Goal: Task Accomplishment & Management: Complete application form

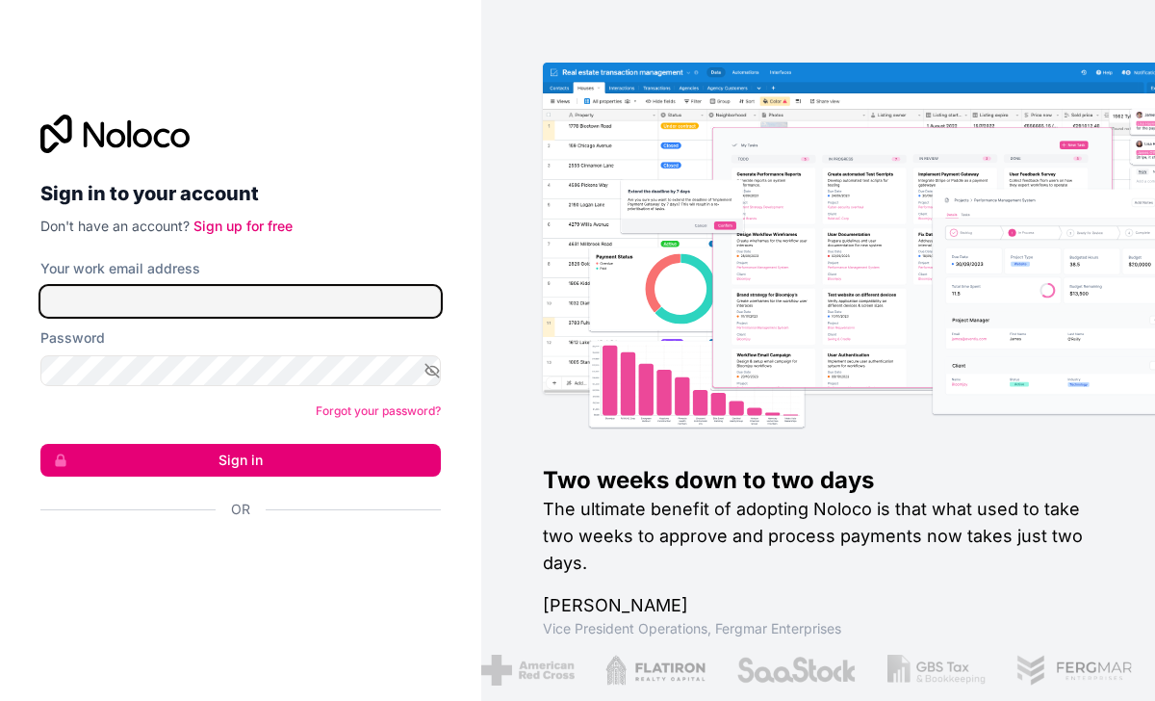
click at [154, 295] on input "Your work email address" at bounding box center [240, 301] width 400 height 31
type input "**********"
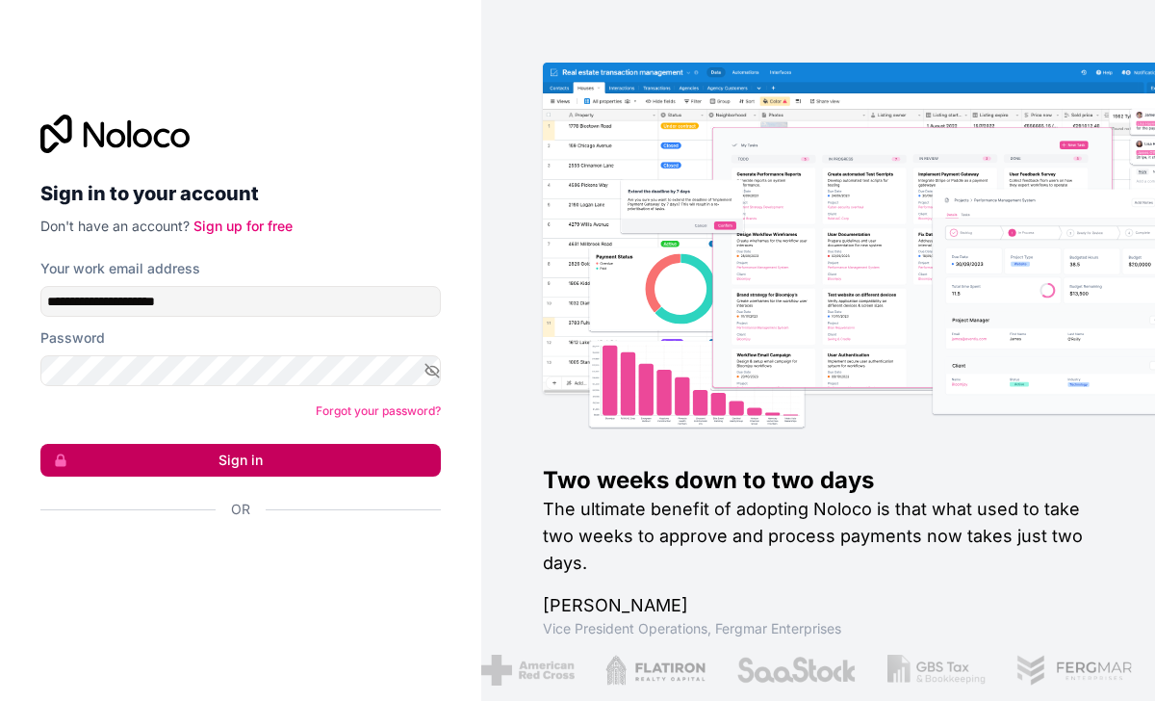
click at [285, 448] on button "Sign in" at bounding box center [240, 460] width 400 height 33
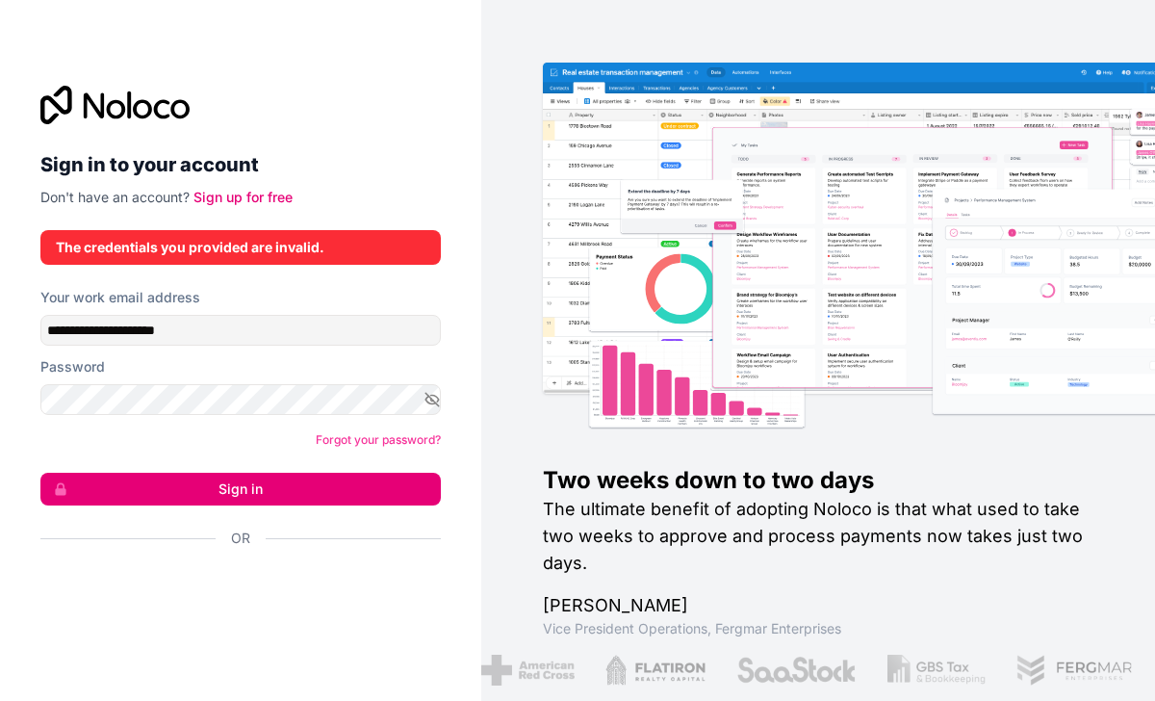
click at [357, 95] on div at bounding box center [240, 105] width 400 height 39
click at [254, 203] on link "Sign up for free" at bounding box center [242, 197] width 99 height 16
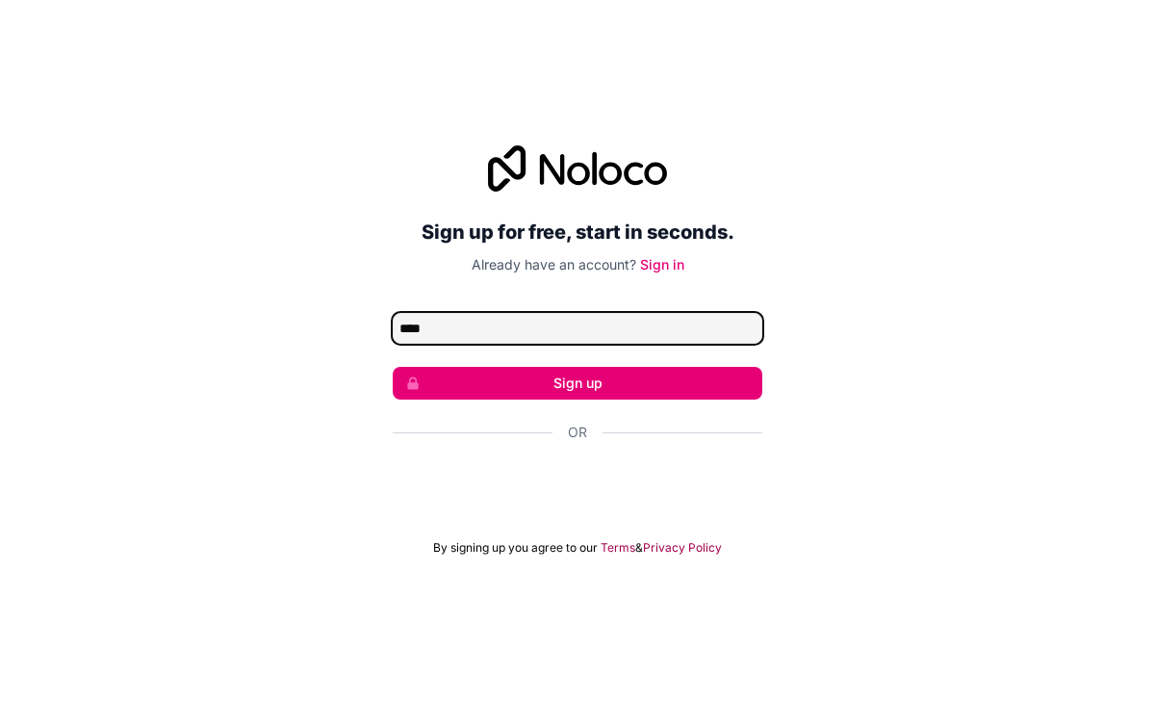
type input "**********"
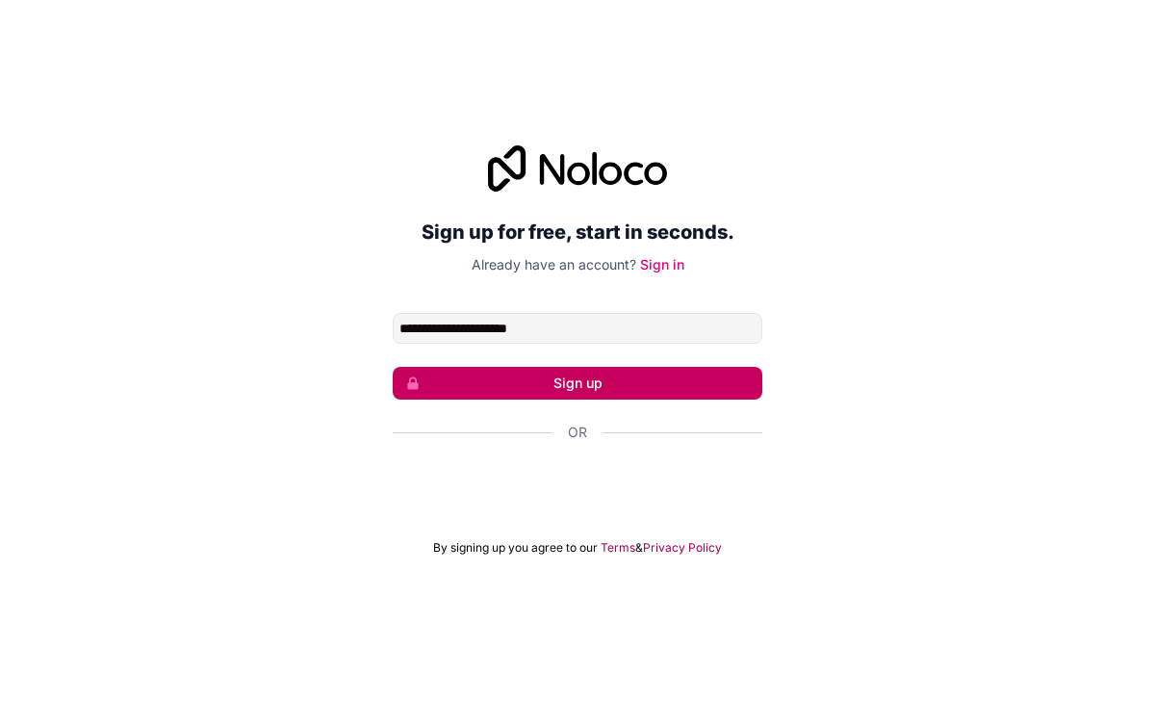
click at [606, 373] on button "Sign up" at bounding box center [578, 383] width 370 height 33
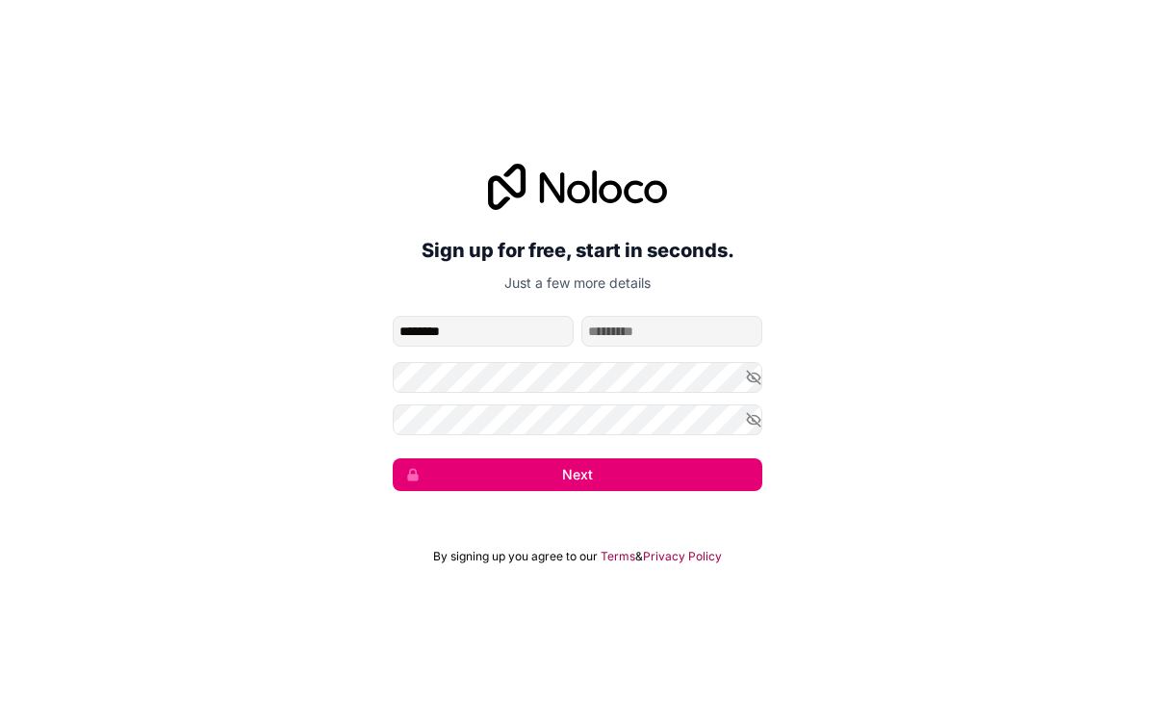
type input "********"
type input "*******"
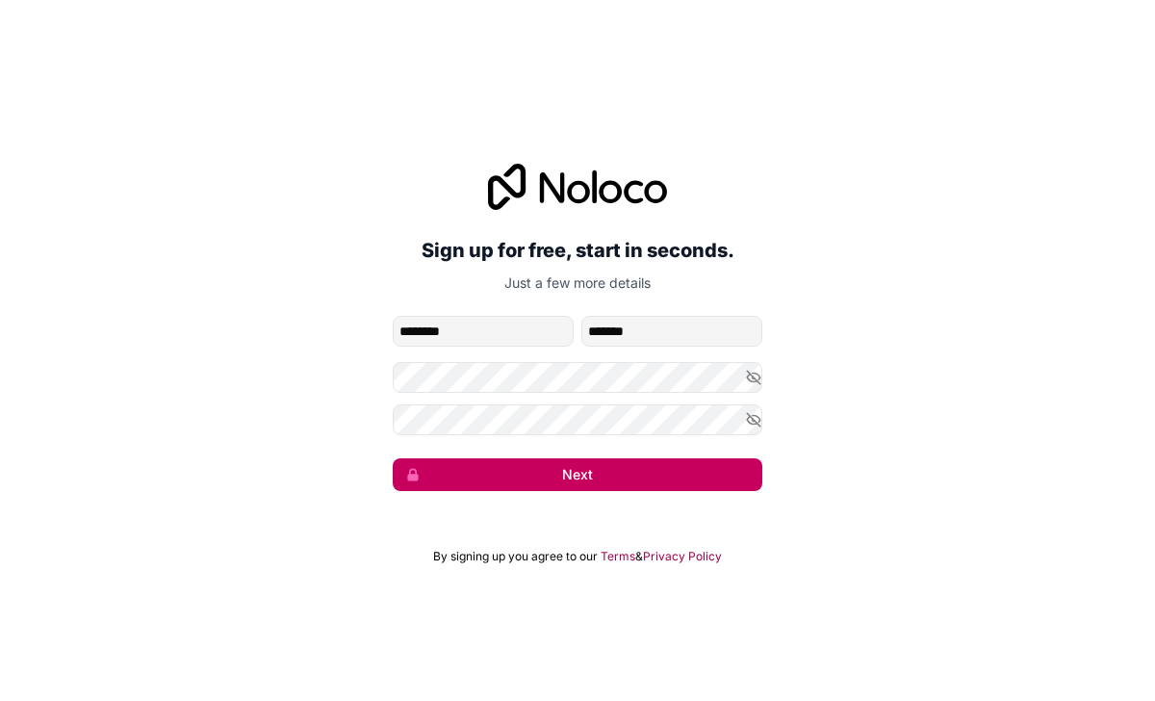
click at [431, 484] on button "Next" at bounding box center [578, 474] width 370 height 33
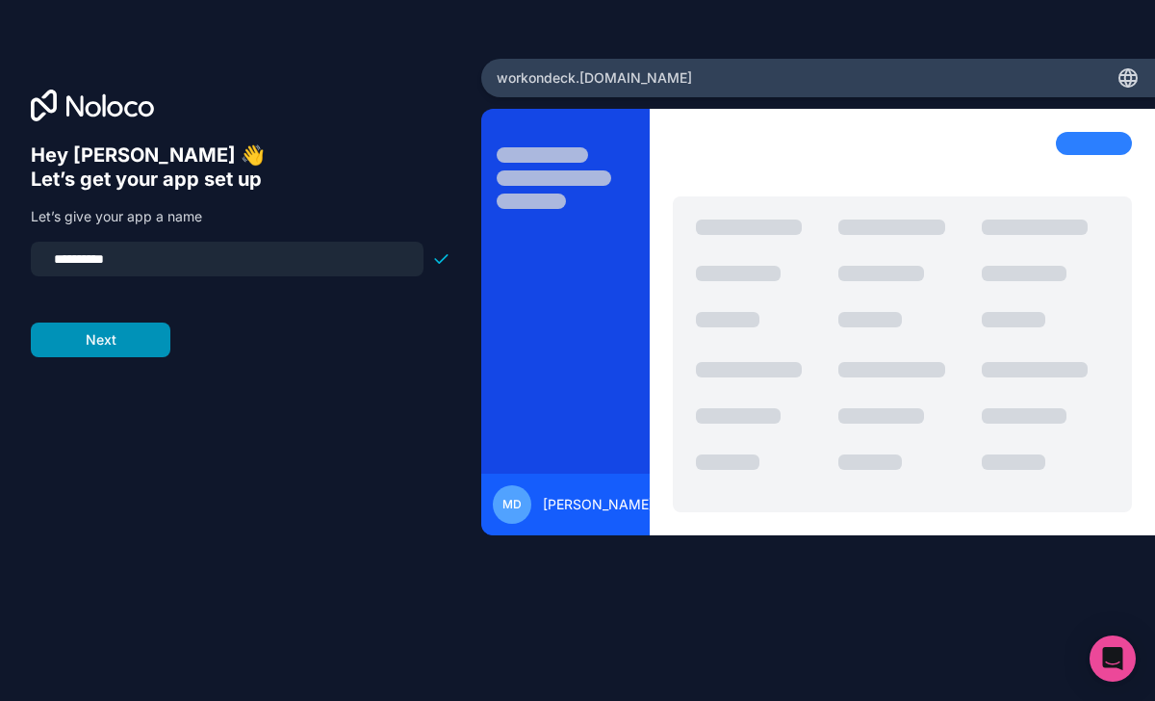
click at [149, 333] on button "Next" at bounding box center [101, 339] width 140 height 35
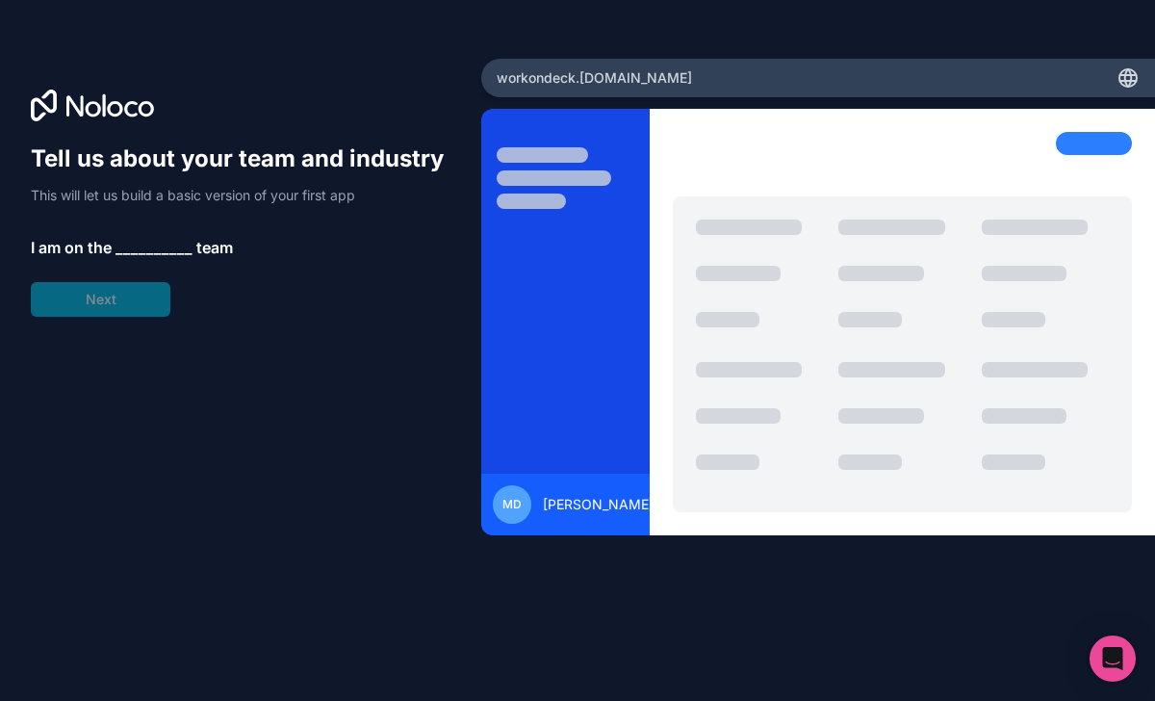
click at [158, 238] on span "__________" at bounding box center [154, 247] width 77 height 23
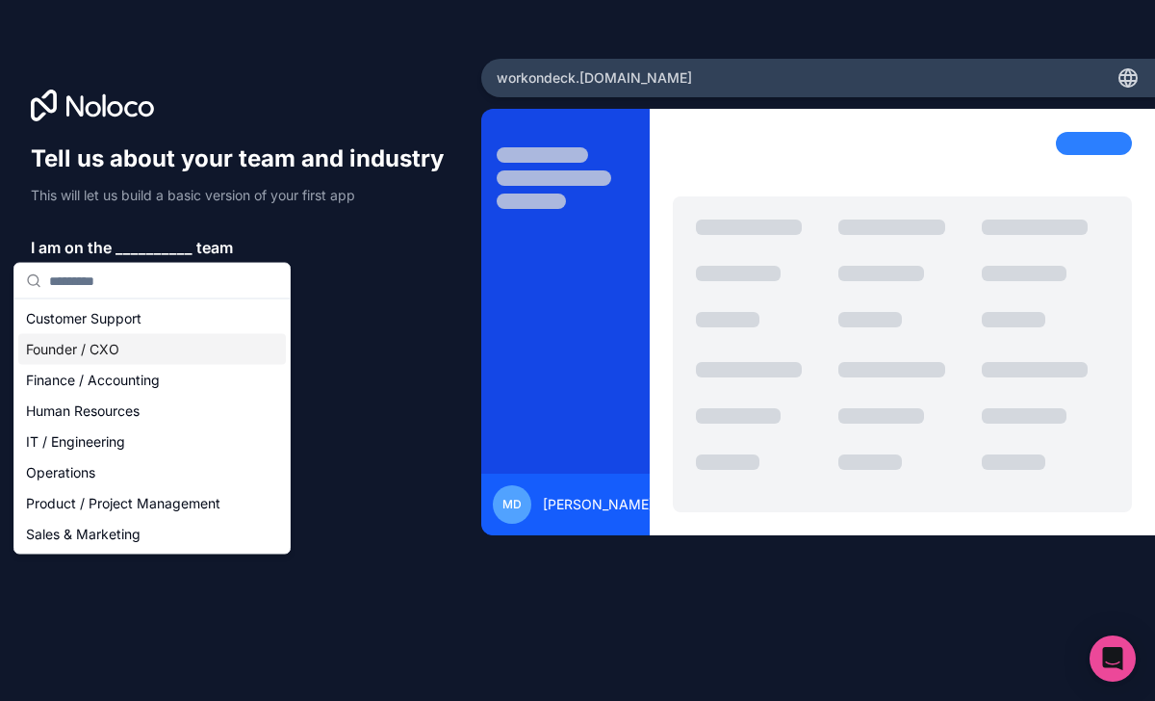
click at [152, 340] on div "Founder / CXO" at bounding box center [152, 349] width 268 height 31
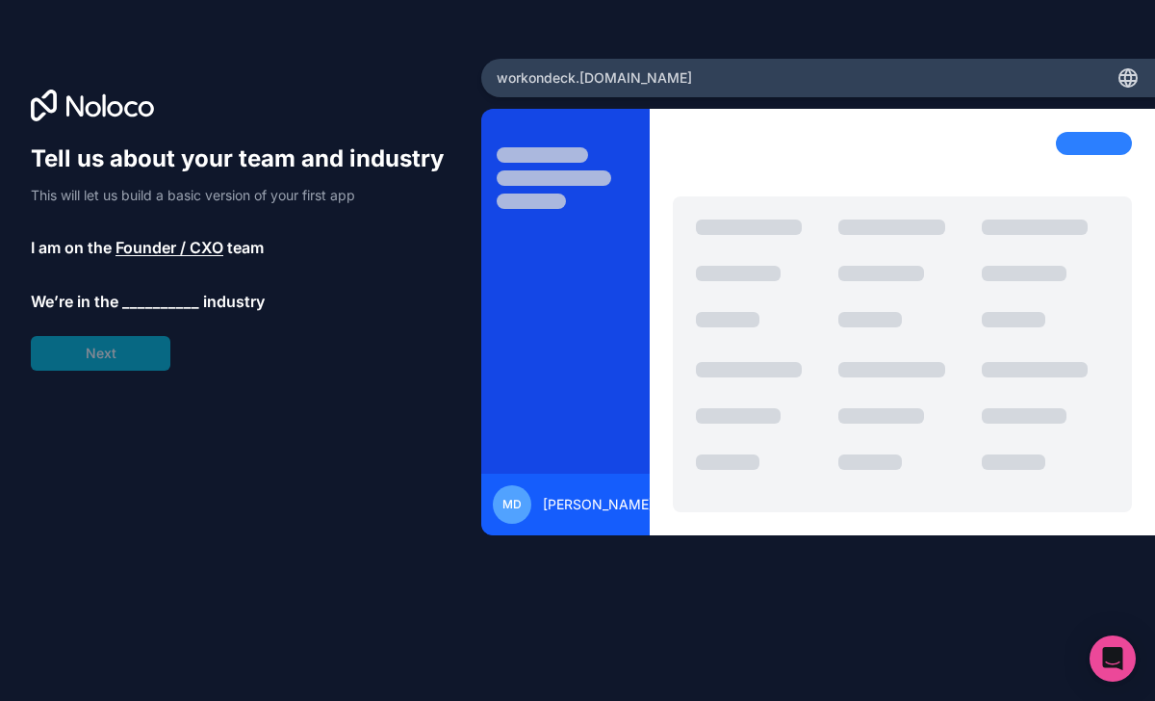
click at [179, 294] on span "__________" at bounding box center [160, 301] width 77 height 23
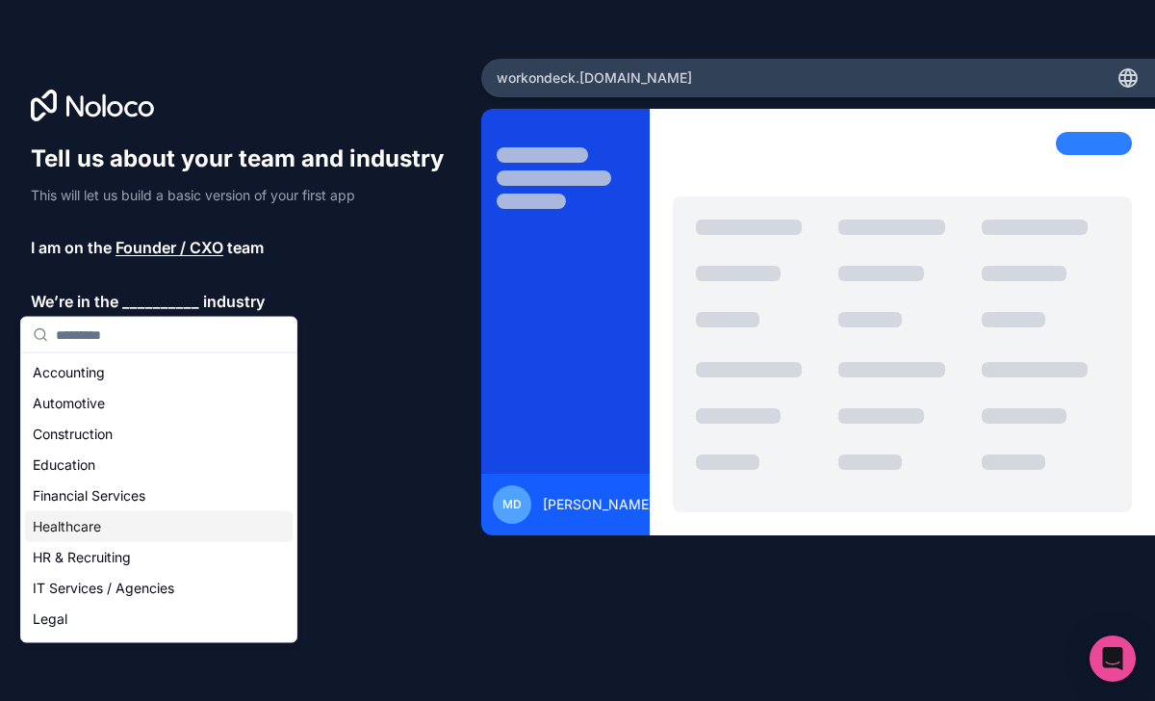
scroll to position [21, 0]
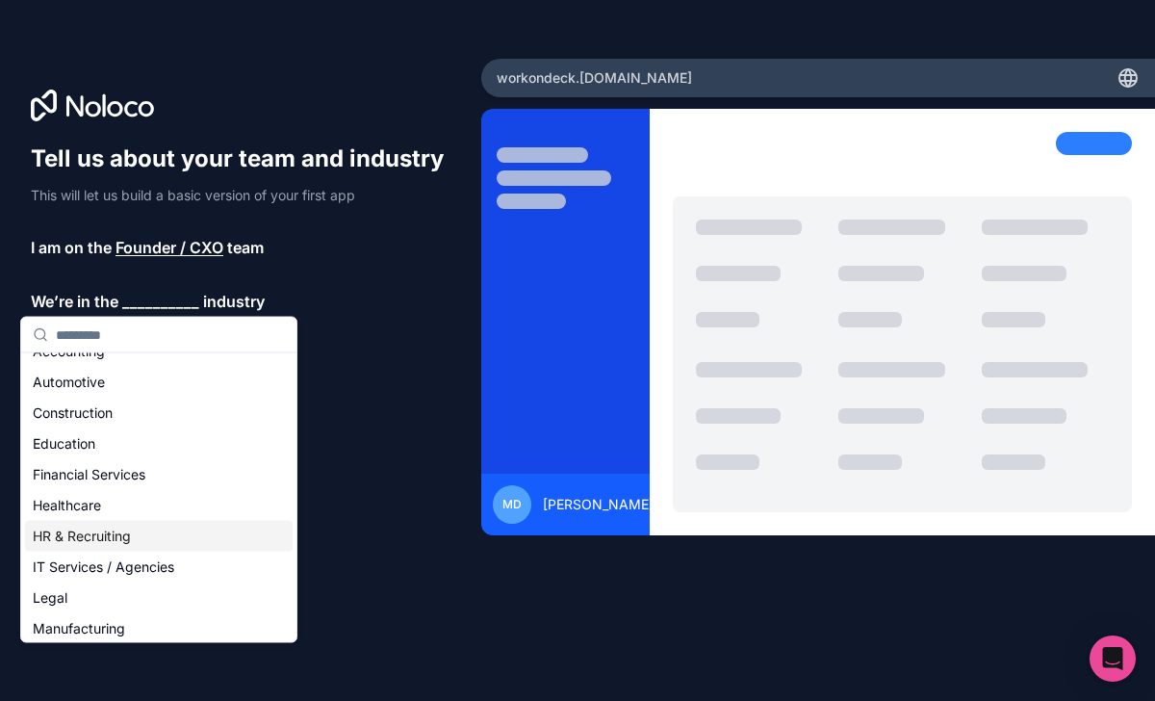
click at [110, 536] on div "HR & Recruiting" at bounding box center [159, 536] width 268 height 31
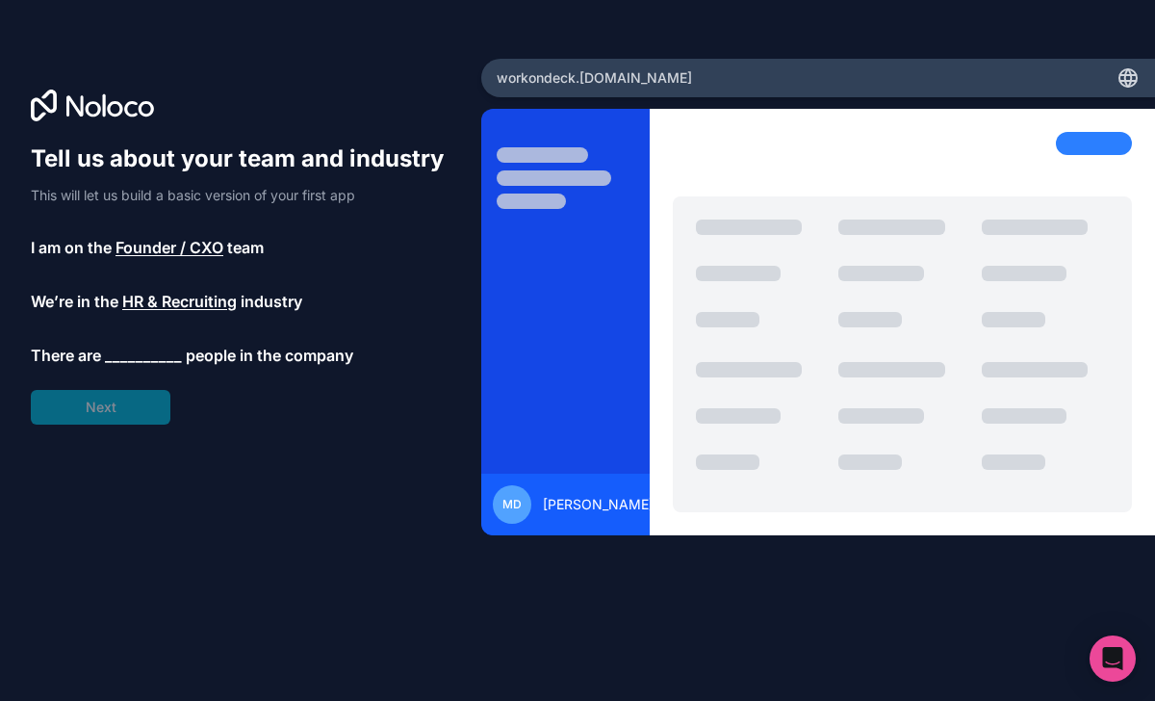
click at [137, 354] on span "__________" at bounding box center [143, 355] width 77 height 23
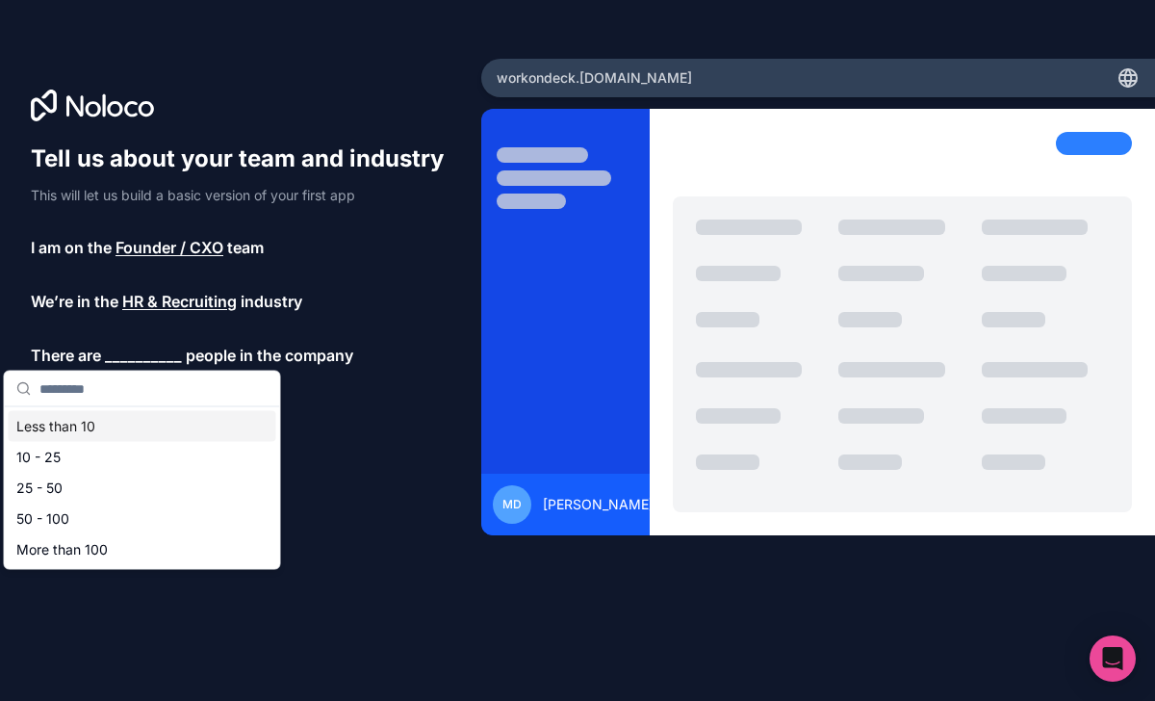
click at [92, 432] on div "Less than 10" at bounding box center [143, 426] width 268 height 31
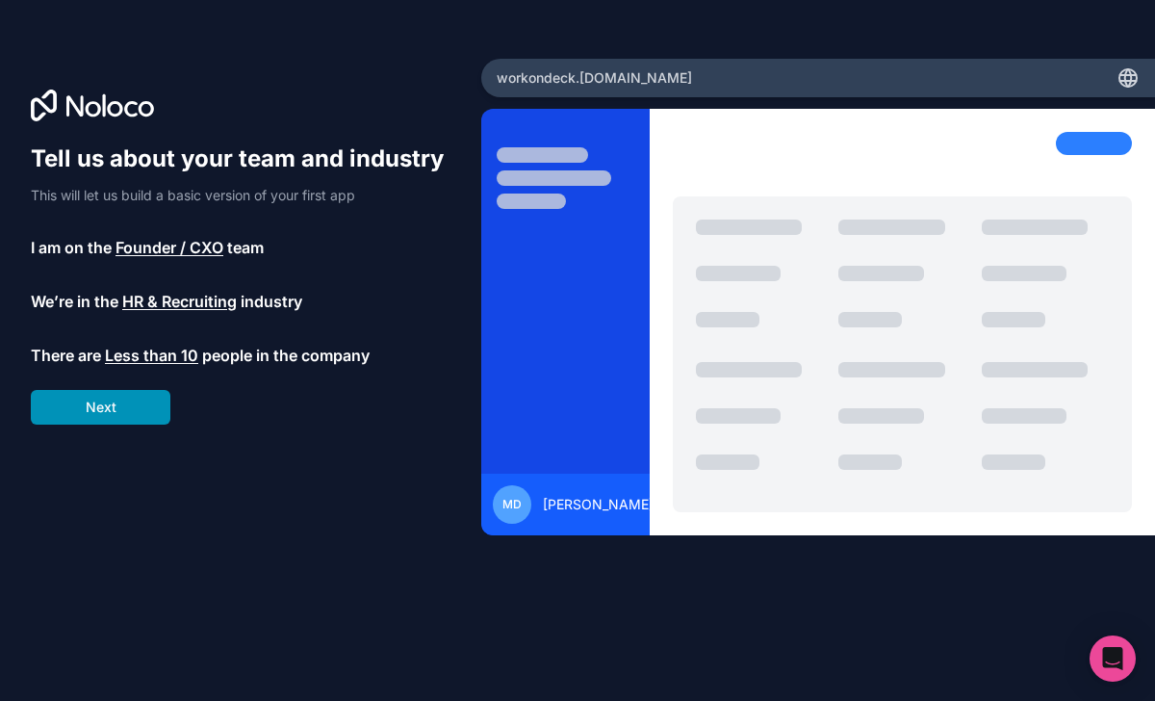
click at [120, 421] on button "Next" at bounding box center [101, 407] width 140 height 35
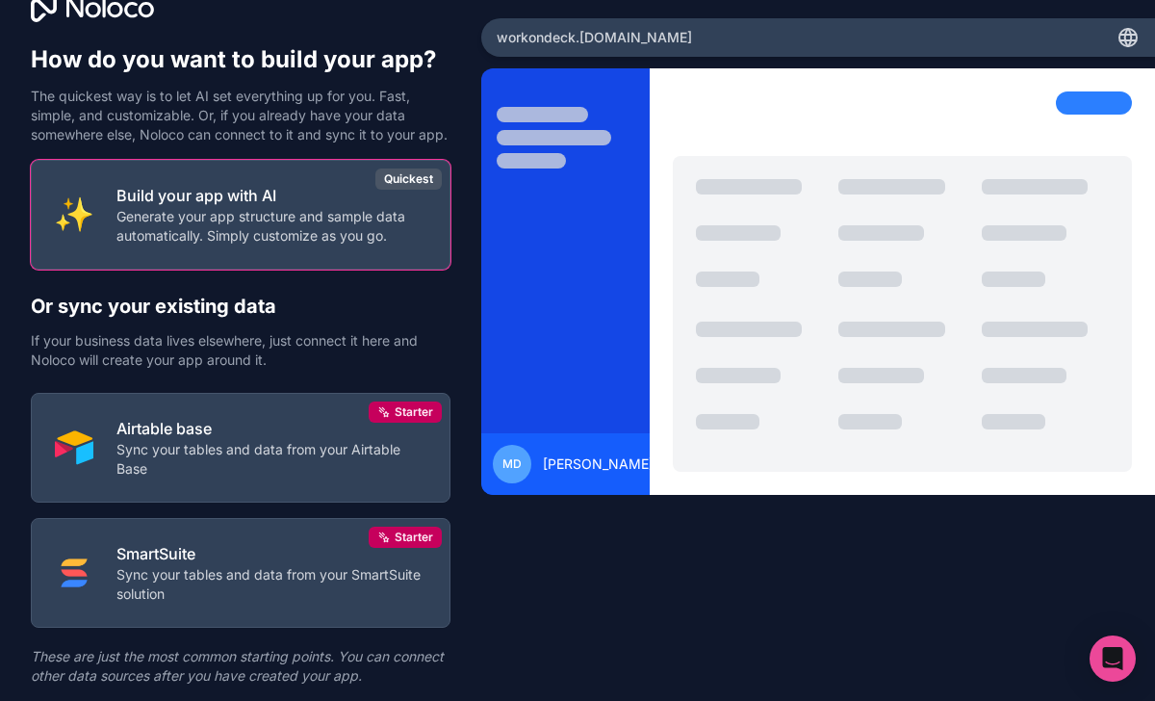
scroll to position [117, 0]
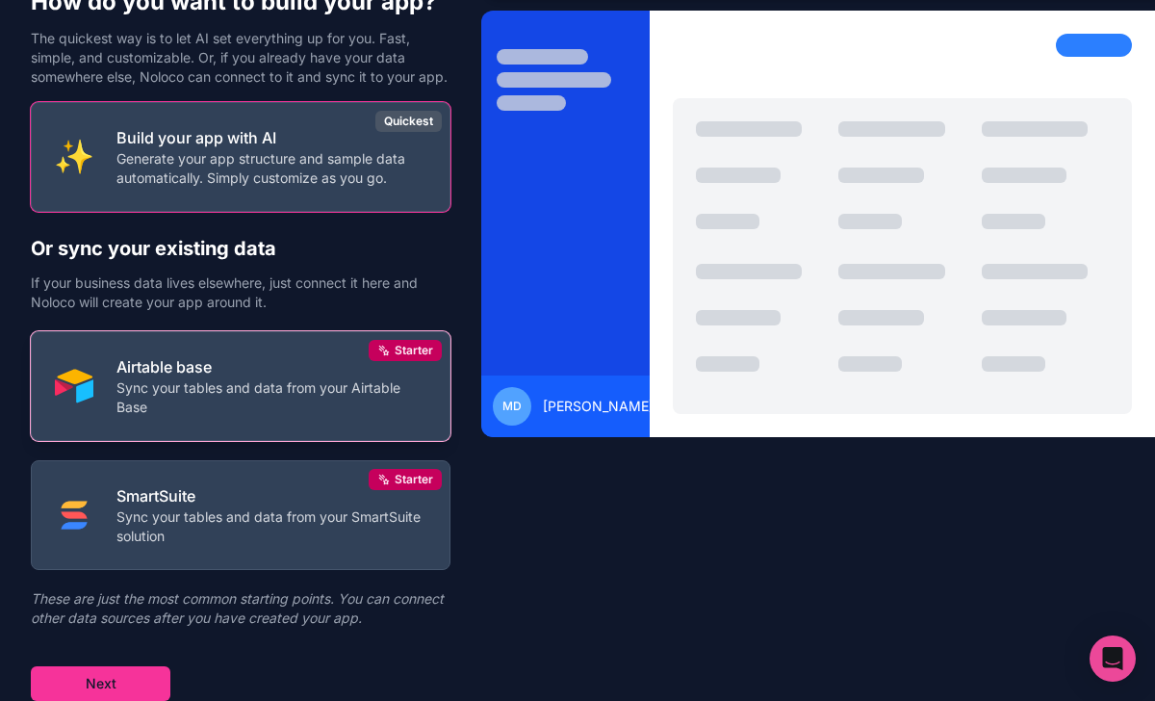
click at [317, 351] on button "Airtable base Sync your tables and data from your Airtable Base Starter" at bounding box center [241, 386] width 420 height 110
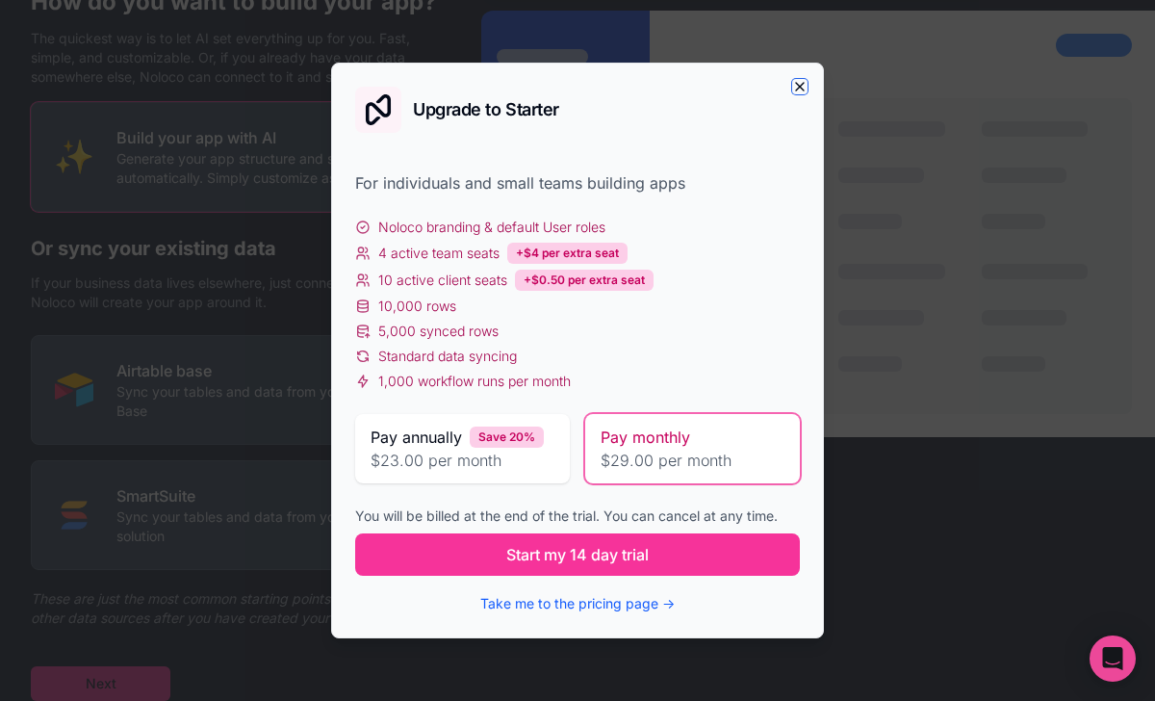
click at [797, 89] on icon "button" at bounding box center [800, 87] width 8 height 8
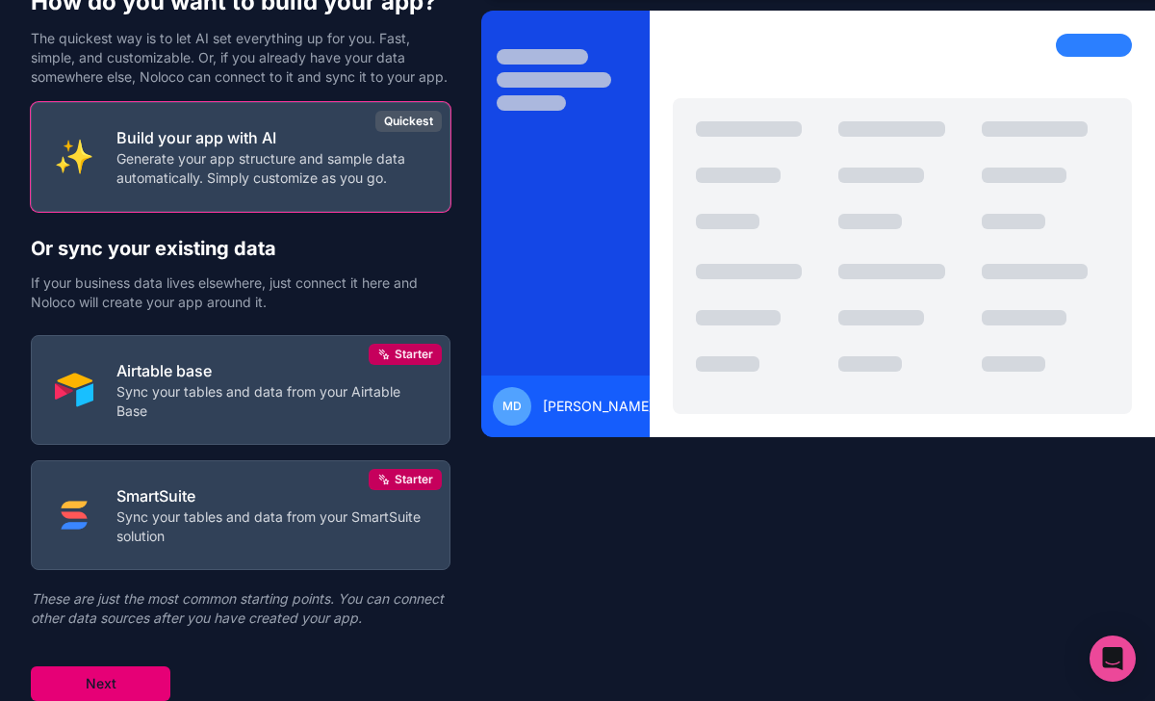
click at [90, 677] on button "Next" at bounding box center [101, 683] width 140 height 35
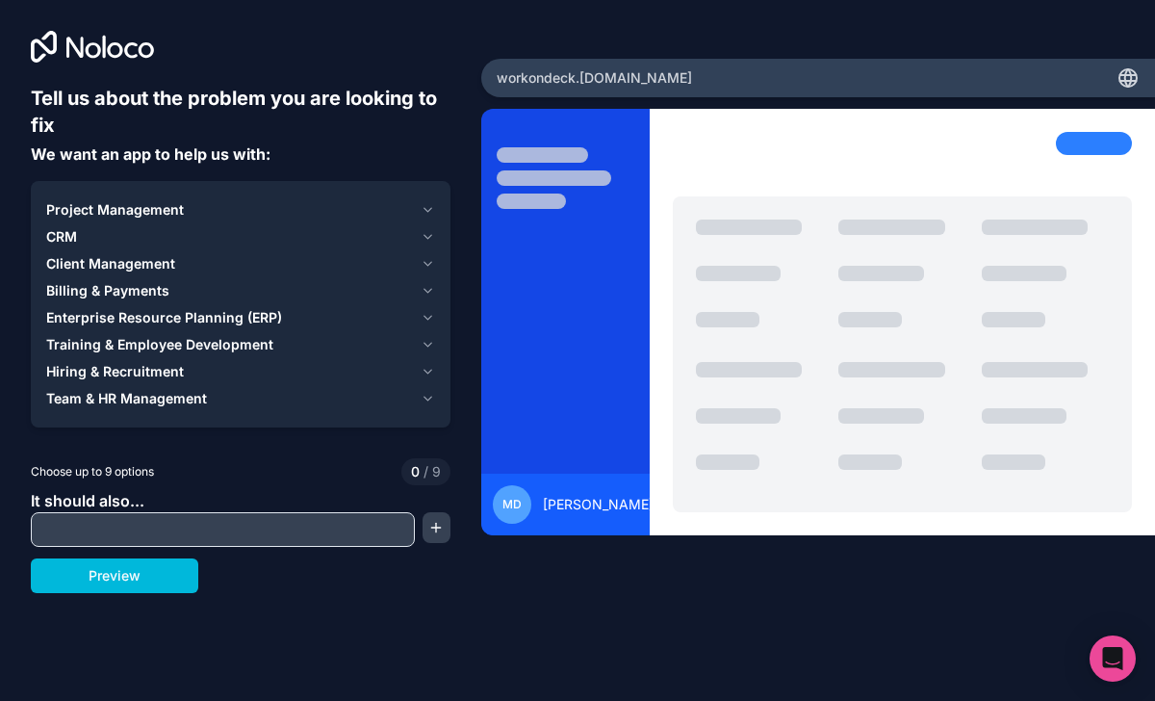
click at [150, 210] on span "Project Management" at bounding box center [115, 209] width 138 height 19
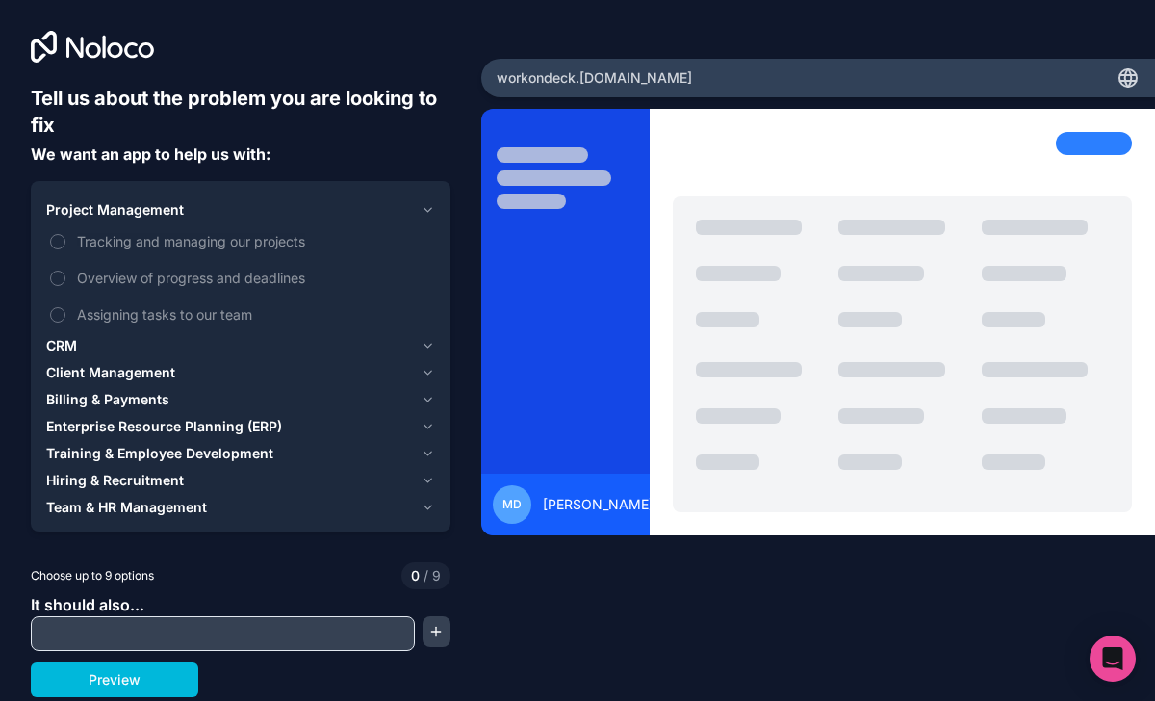
click at [64, 231] on label "Tracking and managing our projects" at bounding box center [240, 241] width 389 height 36
click at [64, 234] on button "Tracking and managing our projects" at bounding box center [57, 241] width 15 height 15
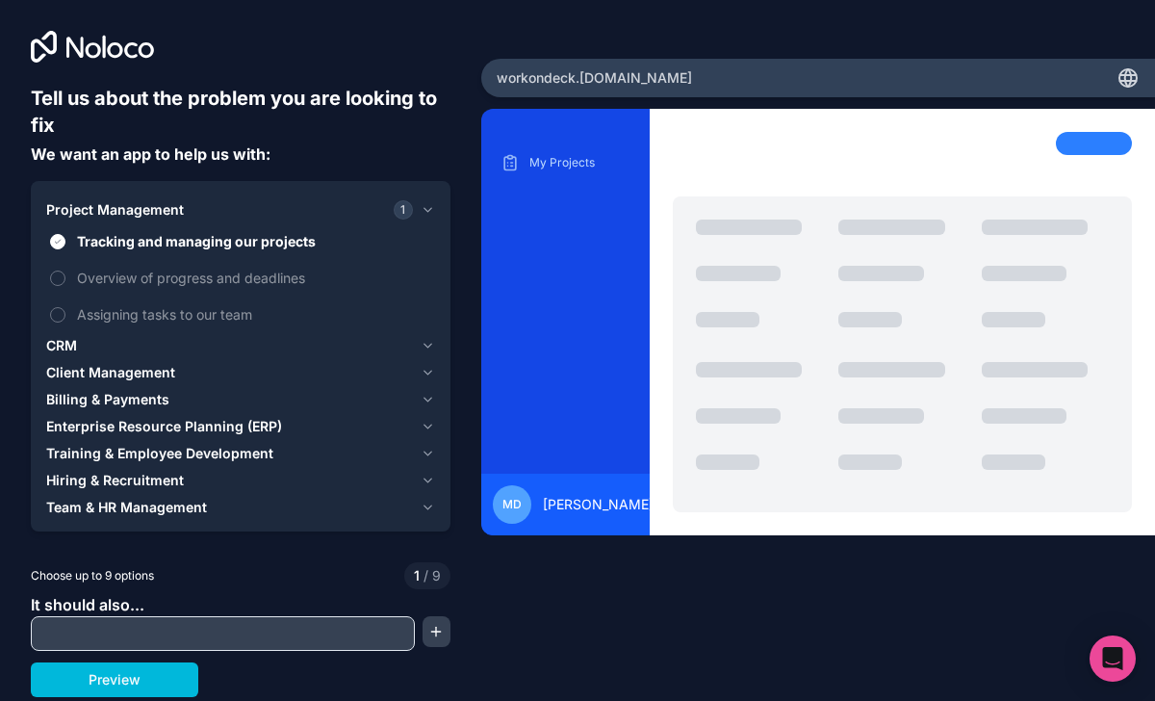
click at [50, 268] on label "Overview of progress and deadlines" at bounding box center [240, 278] width 389 height 36
click at [50, 270] on button "Overview of progress and deadlines" at bounding box center [57, 277] width 15 height 15
click at [427, 479] on icon "button" at bounding box center [428, 480] width 14 height 15
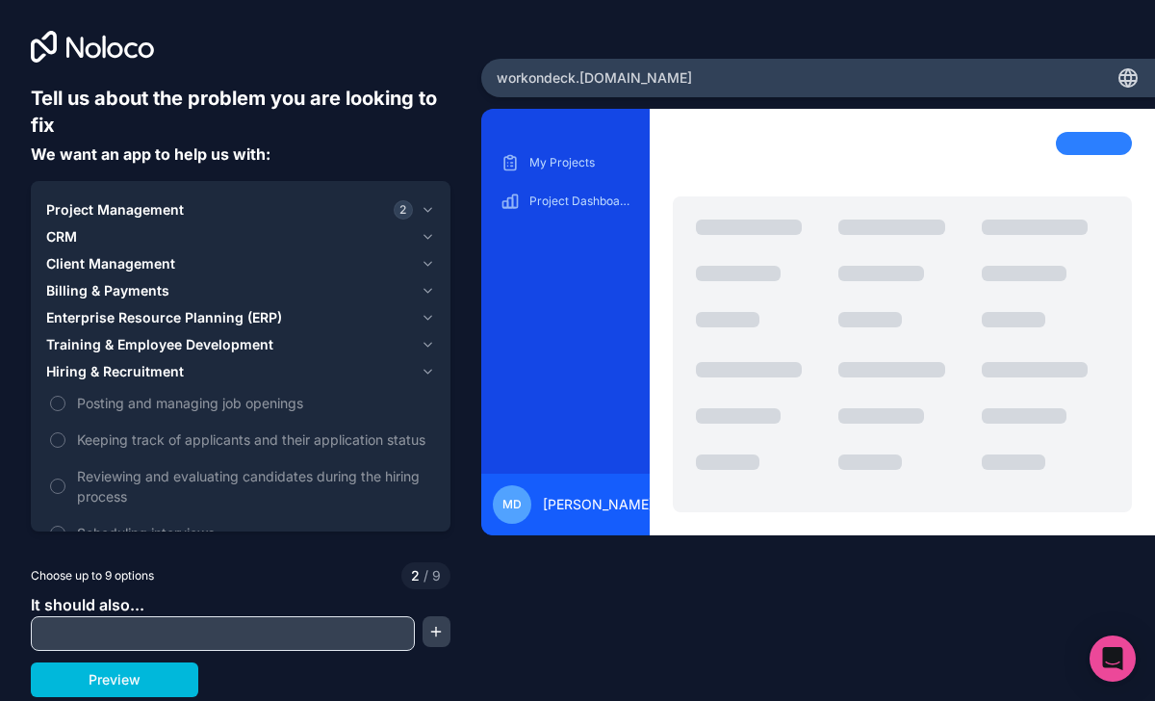
click at [62, 401] on button "Posting and managing job openings" at bounding box center [57, 403] width 15 height 15
click at [50, 442] on button "Keeping track of applicants and their application status" at bounding box center [57, 439] width 15 height 15
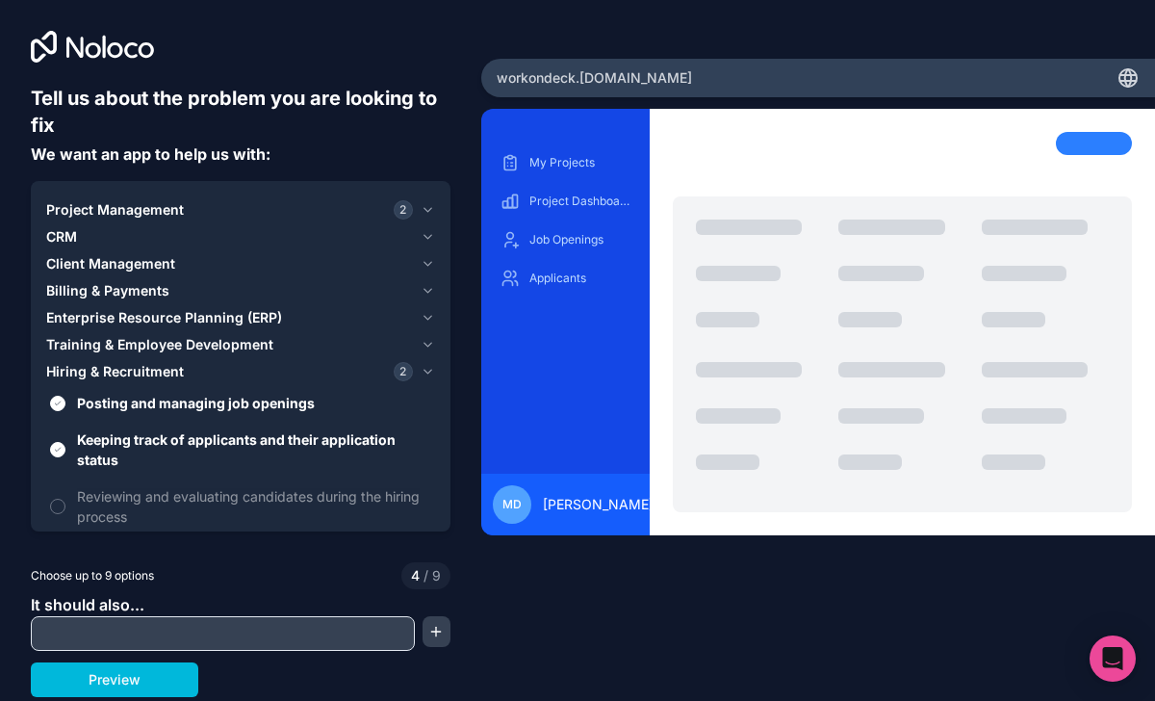
click at [59, 504] on button "Reviewing and evaluating candidates during the hiring process" at bounding box center [57, 506] width 15 height 15
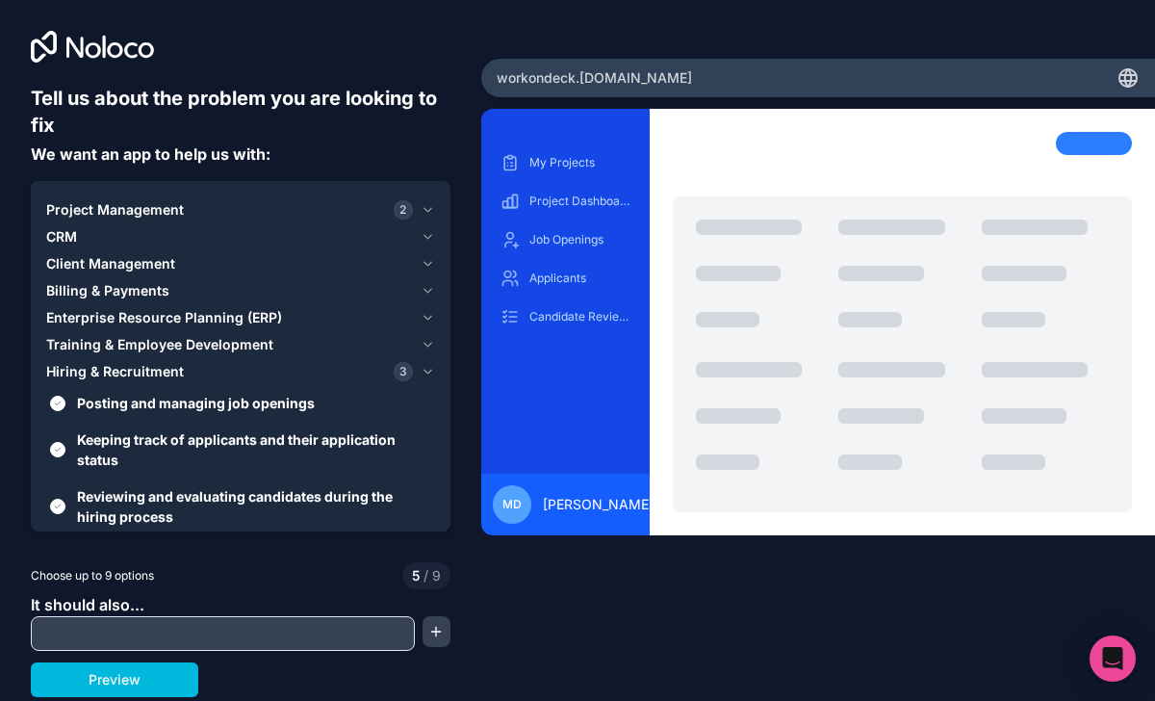
click at [428, 372] on icon "button" at bounding box center [428, 372] width 8 height 4
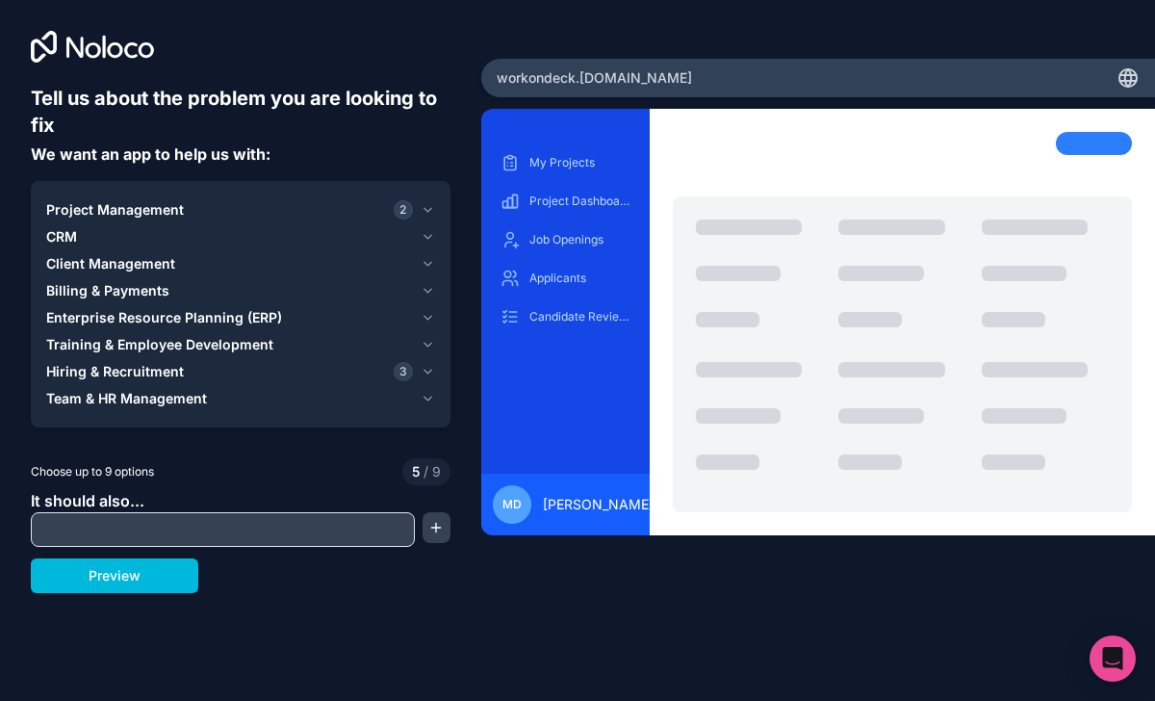
click at [427, 398] on icon "button" at bounding box center [428, 398] width 14 height 15
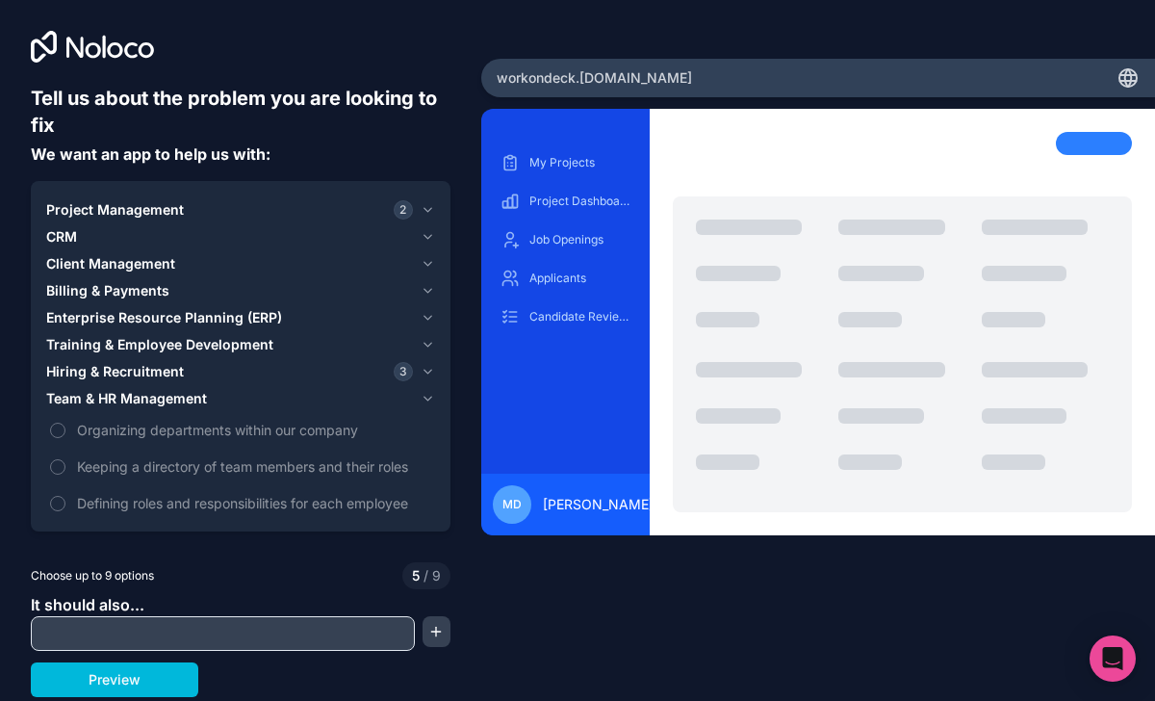
click at [63, 465] on button "Keeping a directory of team members and their roles" at bounding box center [57, 466] width 15 height 15
click at [428, 391] on icon "button" at bounding box center [428, 398] width 14 height 15
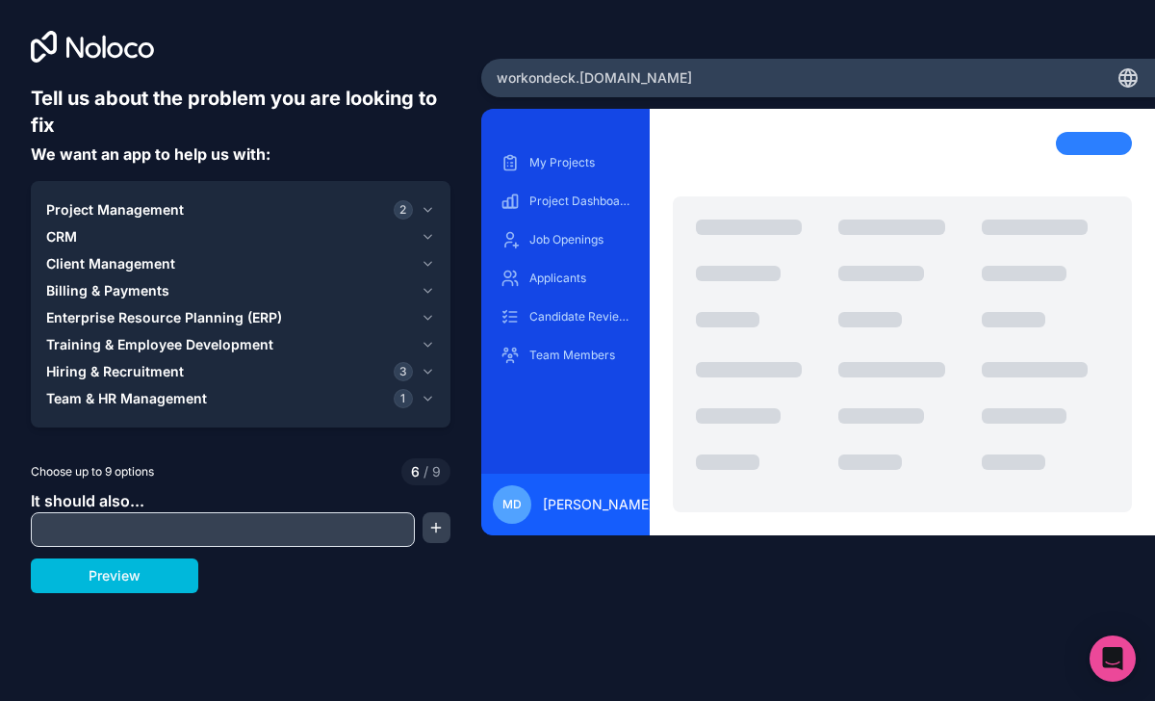
click at [426, 236] on icon "button" at bounding box center [428, 236] width 14 height 15
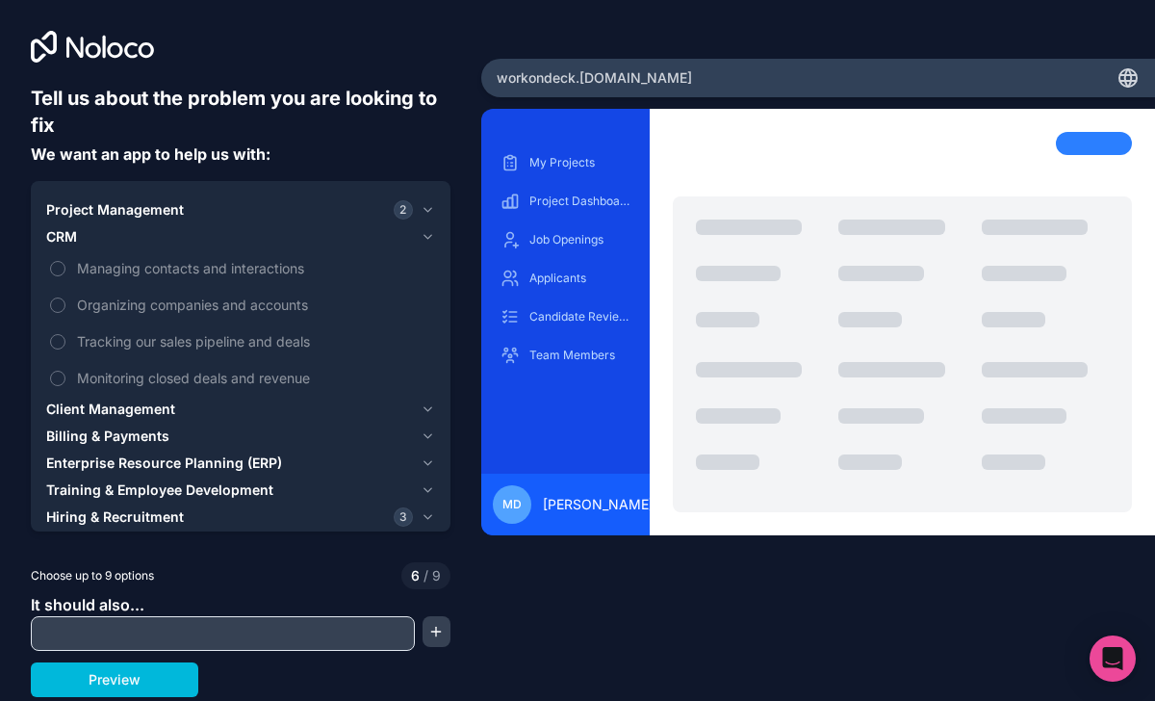
click at [426, 236] on icon "button" at bounding box center [428, 236] width 14 height 15
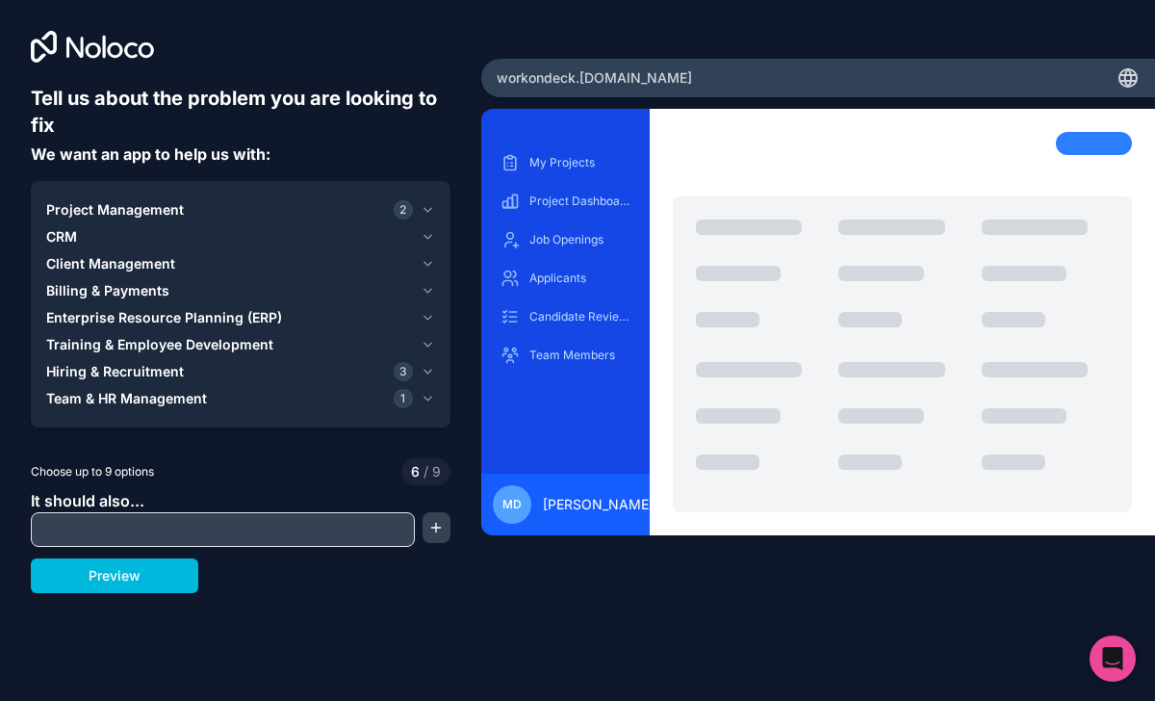
click at [429, 259] on icon "button" at bounding box center [428, 263] width 14 height 15
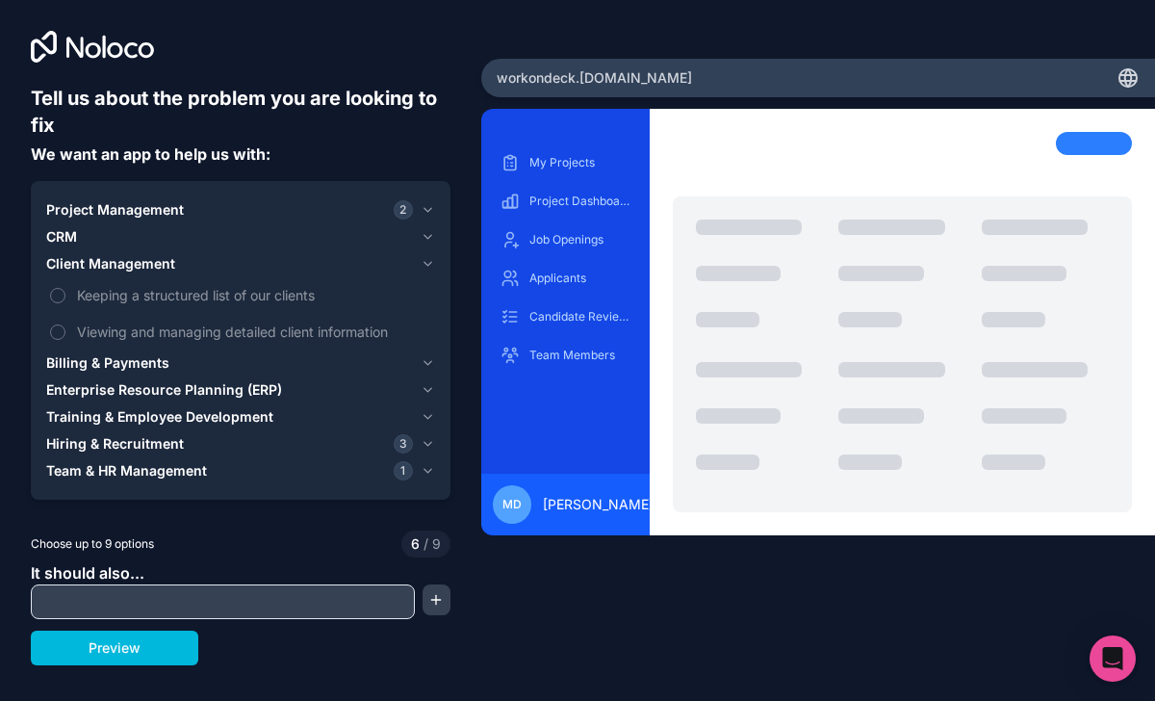
click at [424, 266] on icon "button" at bounding box center [428, 263] width 14 height 15
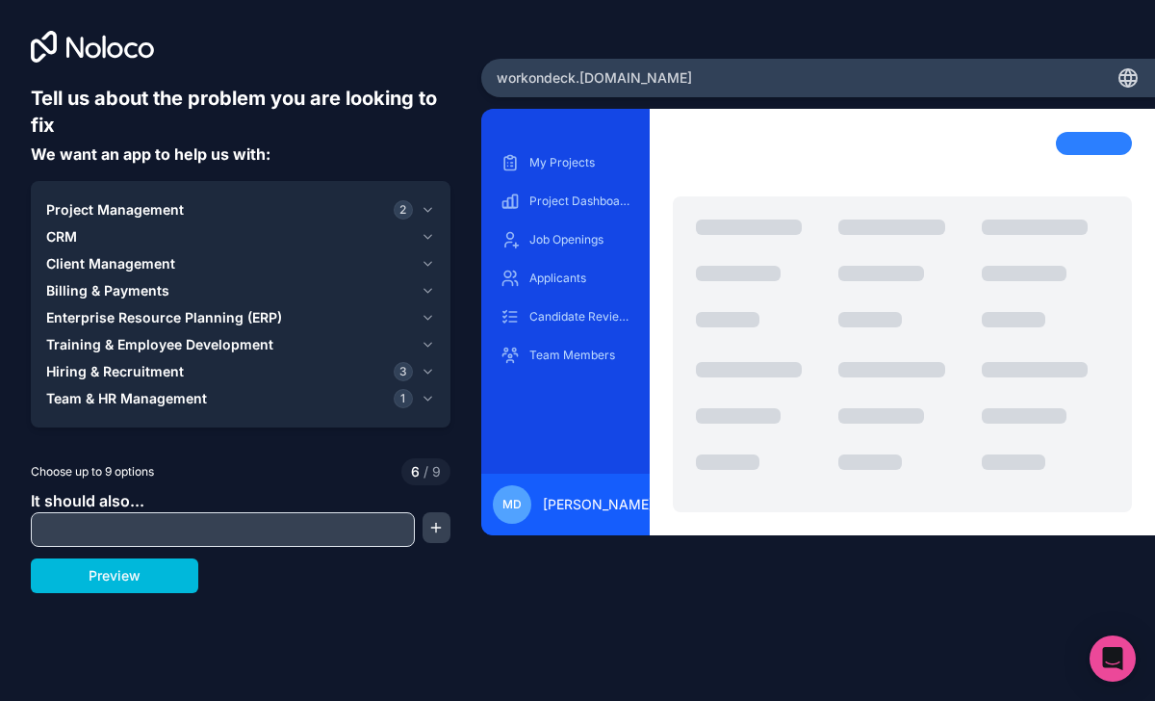
click at [427, 343] on icon "button" at bounding box center [428, 344] width 14 height 15
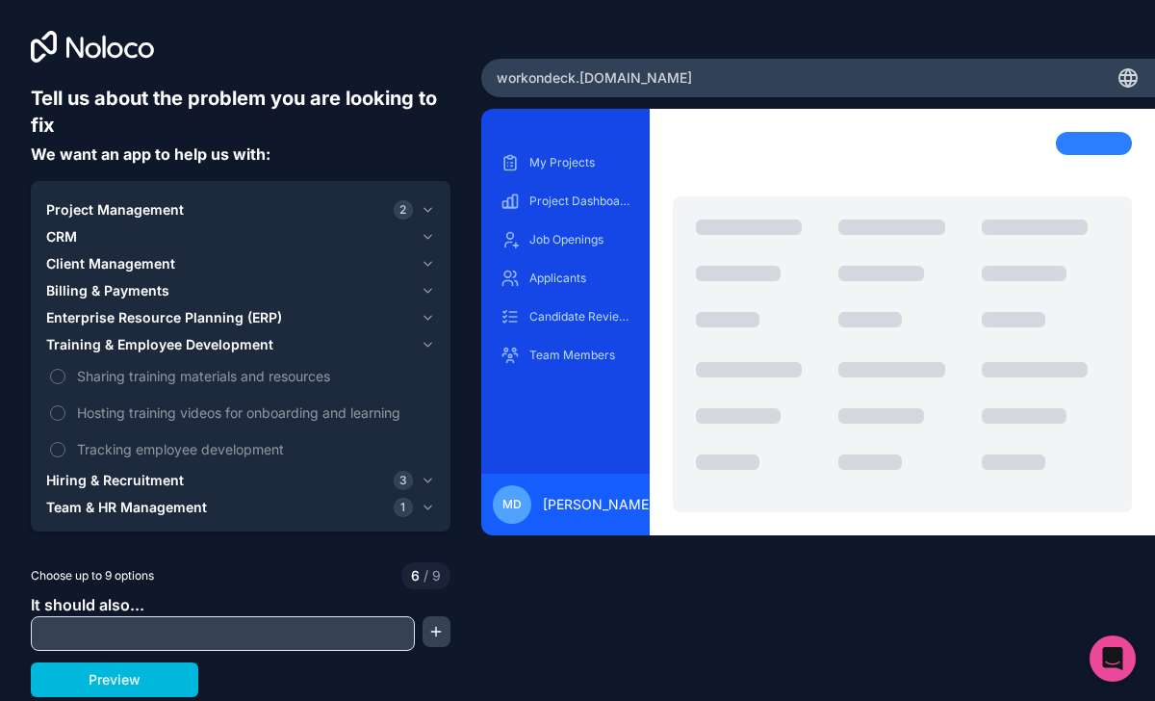
click at [427, 343] on icon "button" at bounding box center [428, 344] width 14 height 15
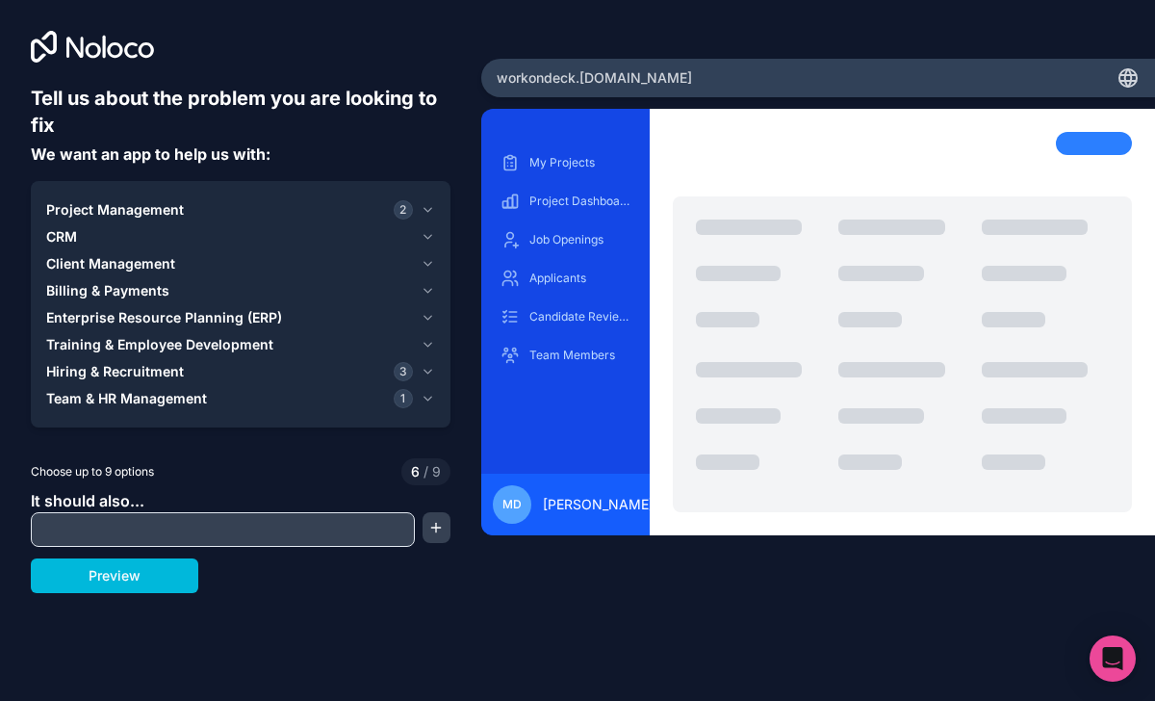
click at [223, 531] on input "text" at bounding box center [223, 529] width 374 height 27
type input "**********"
click at [446, 530] on button "button" at bounding box center [437, 527] width 28 height 31
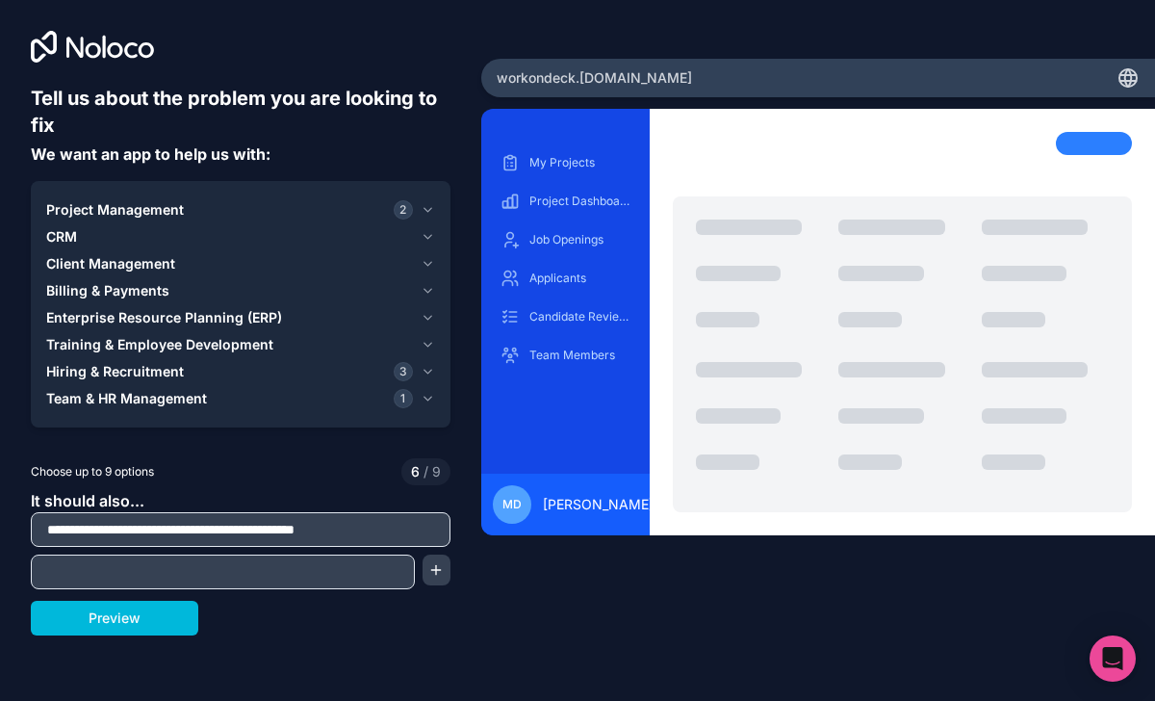
click at [292, 574] on input "text" at bounding box center [223, 571] width 374 height 27
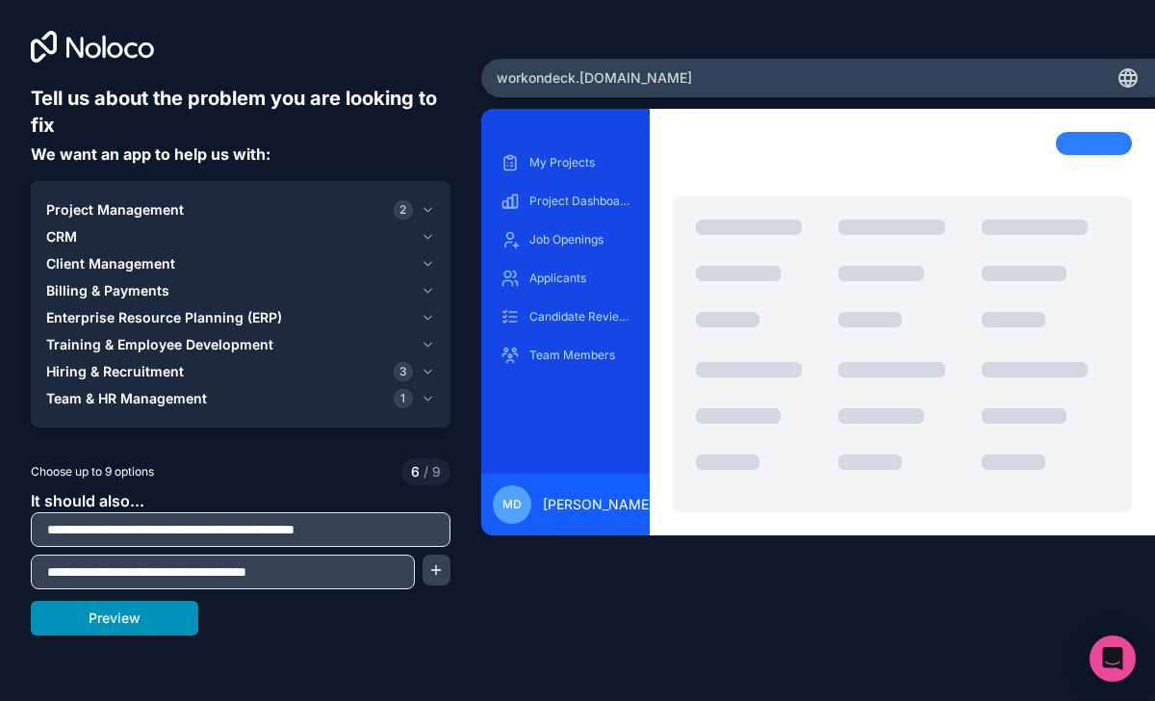
type input "**********"
click at [158, 626] on button "Preview" at bounding box center [114, 618] width 167 height 35
